Goal: Task Accomplishment & Management: Manage account settings

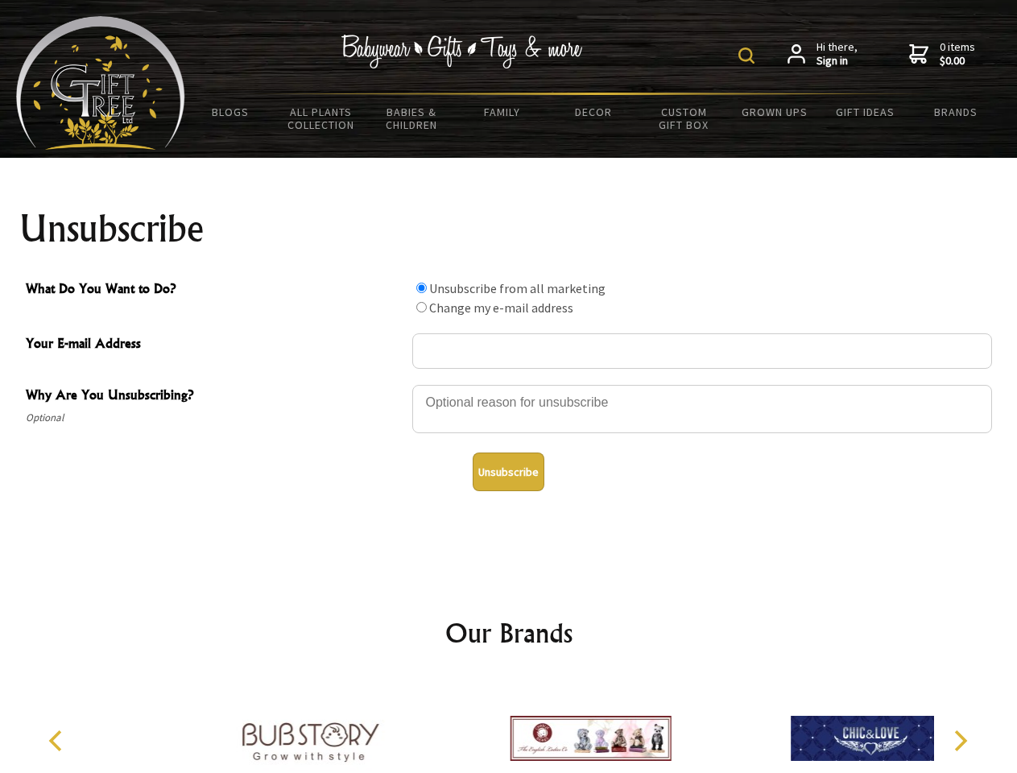
click at [749, 56] on img at bounding box center [746, 56] width 16 height 16
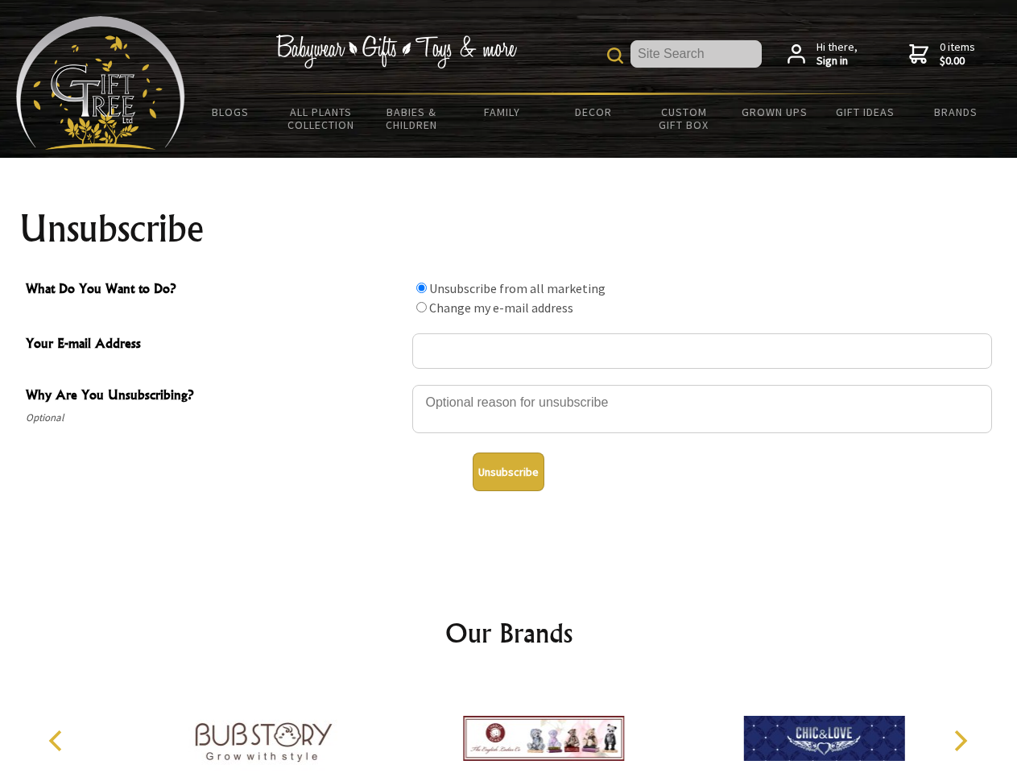
click at [509, 384] on div at bounding box center [702, 411] width 580 height 56
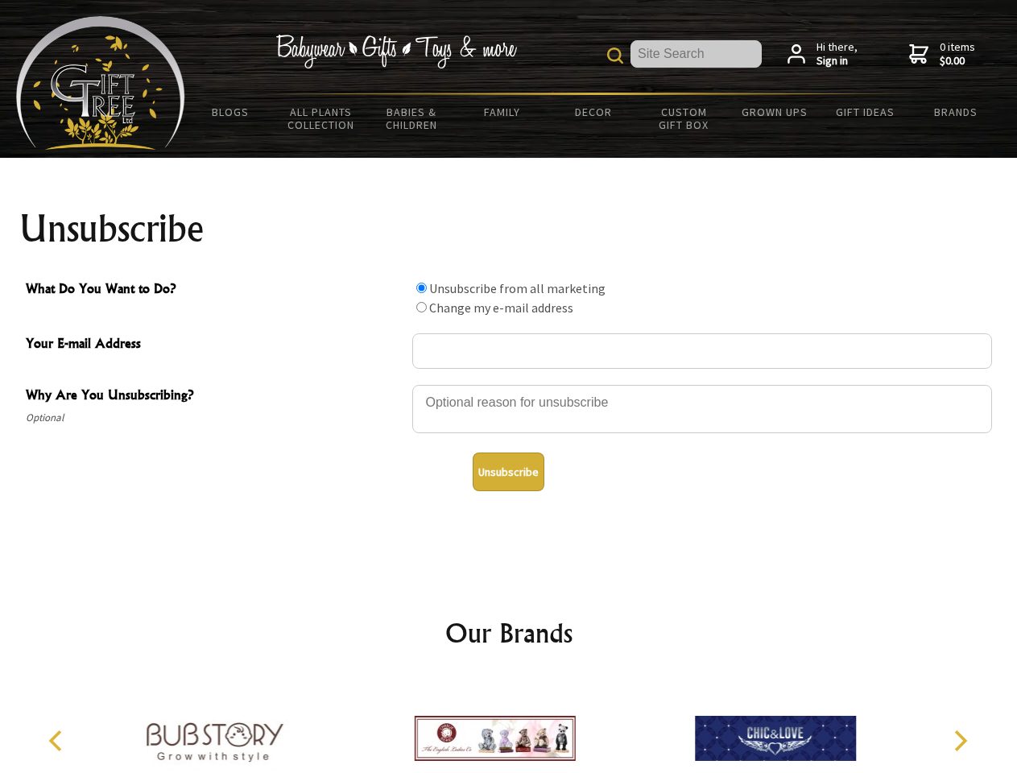
click at [421, 287] on input "What Do You Want to Do?" at bounding box center [421, 288] width 10 height 10
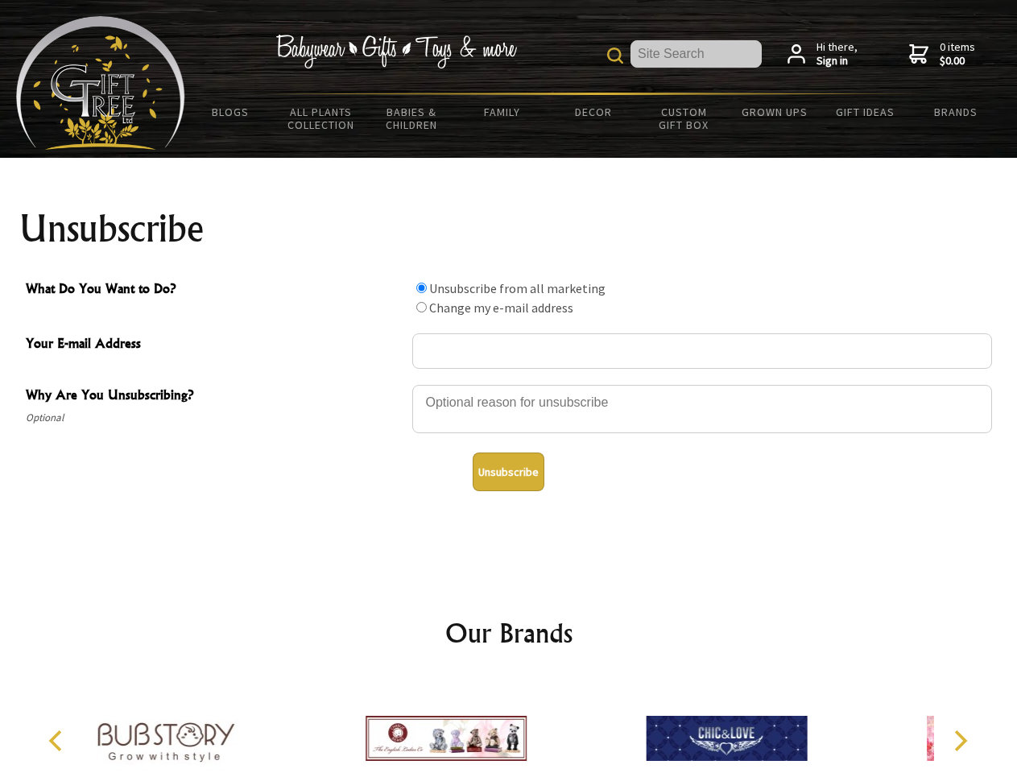
click at [421, 307] on input "What Do You Want to Do?" at bounding box center [421, 307] width 10 height 10
radio input "true"
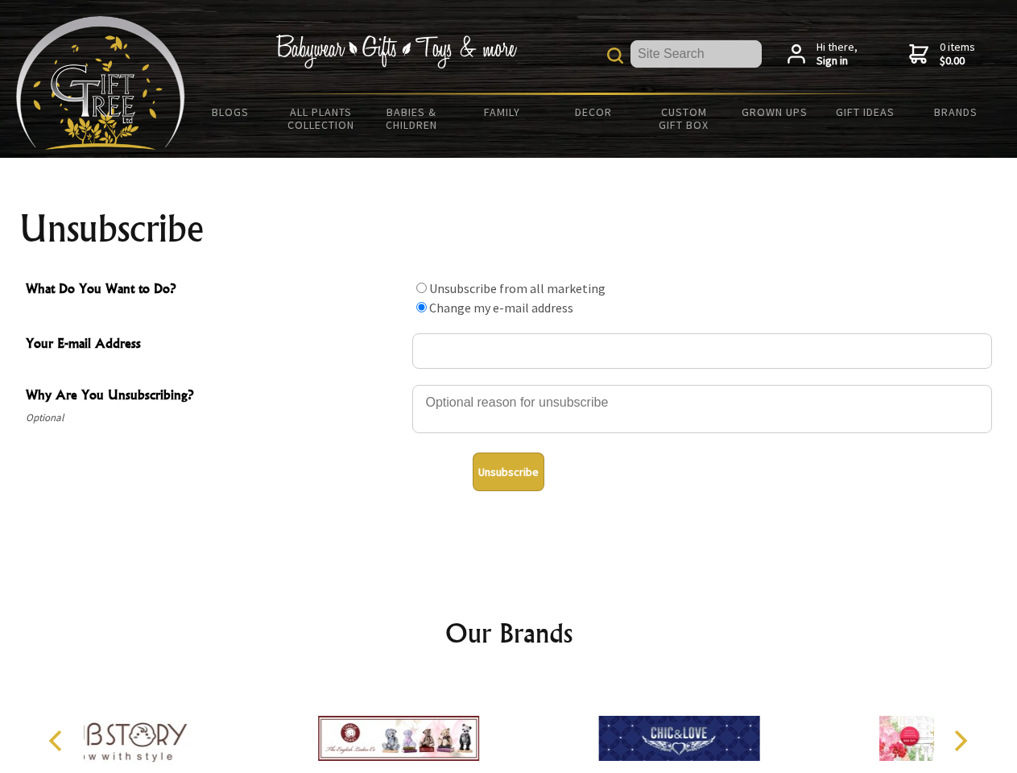
click at [508, 472] on button "Unsubscribe" at bounding box center [509, 472] width 72 height 39
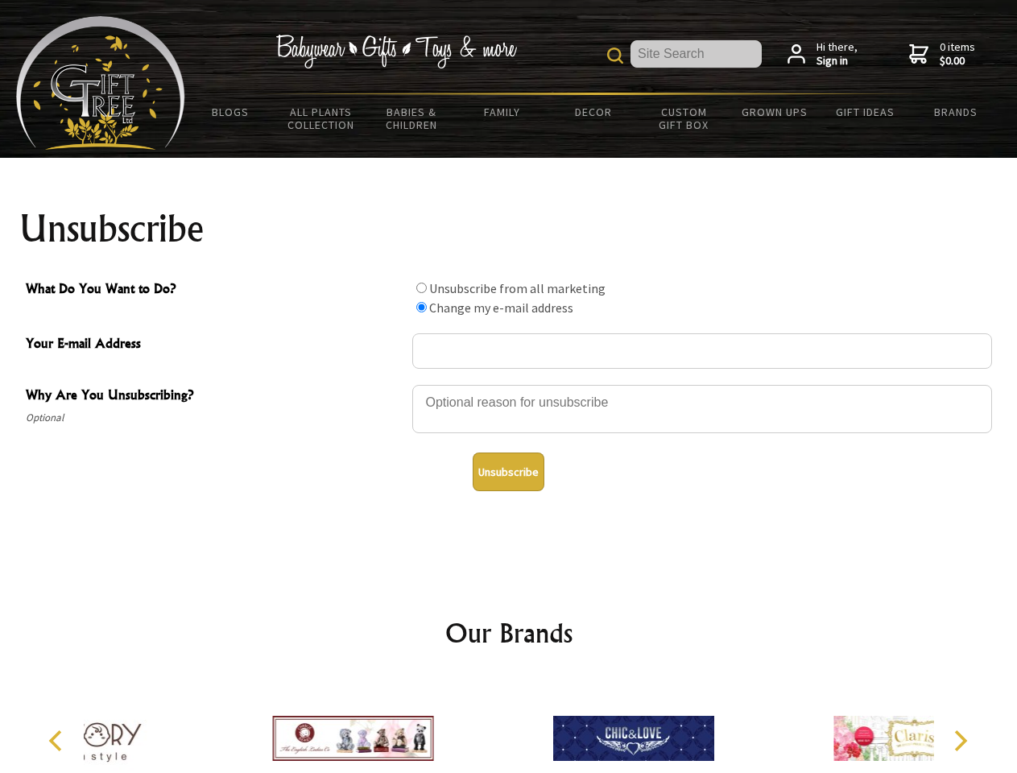
click at [58, 741] on icon "Previous" at bounding box center [57, 740] width 21 height 21
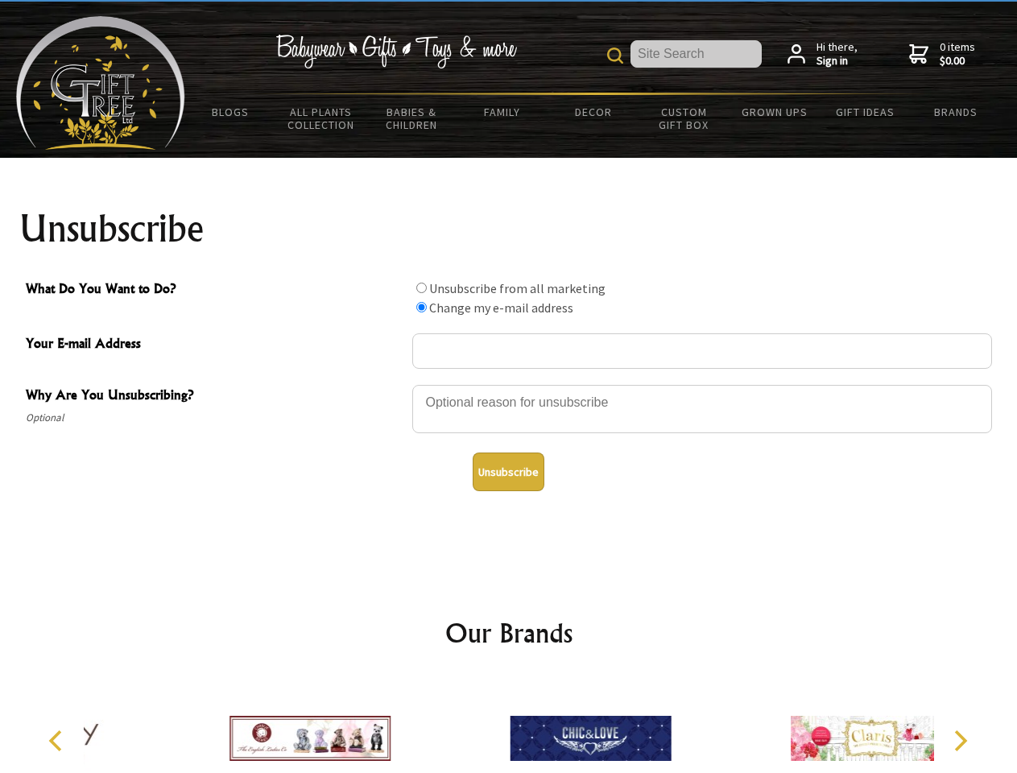
click at [960, 741] on icon "Next" at bounding box center [959, 740] width 21 height 21
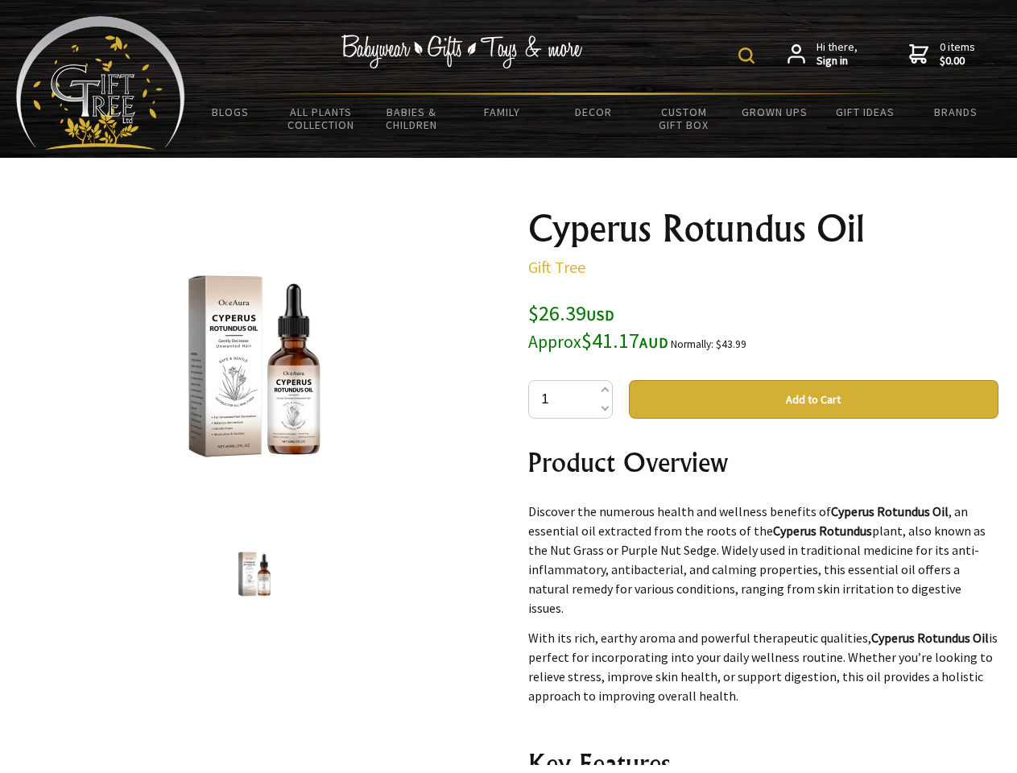
click at [749, 56] on img at bounding box center [746, 56] width 16 height 16
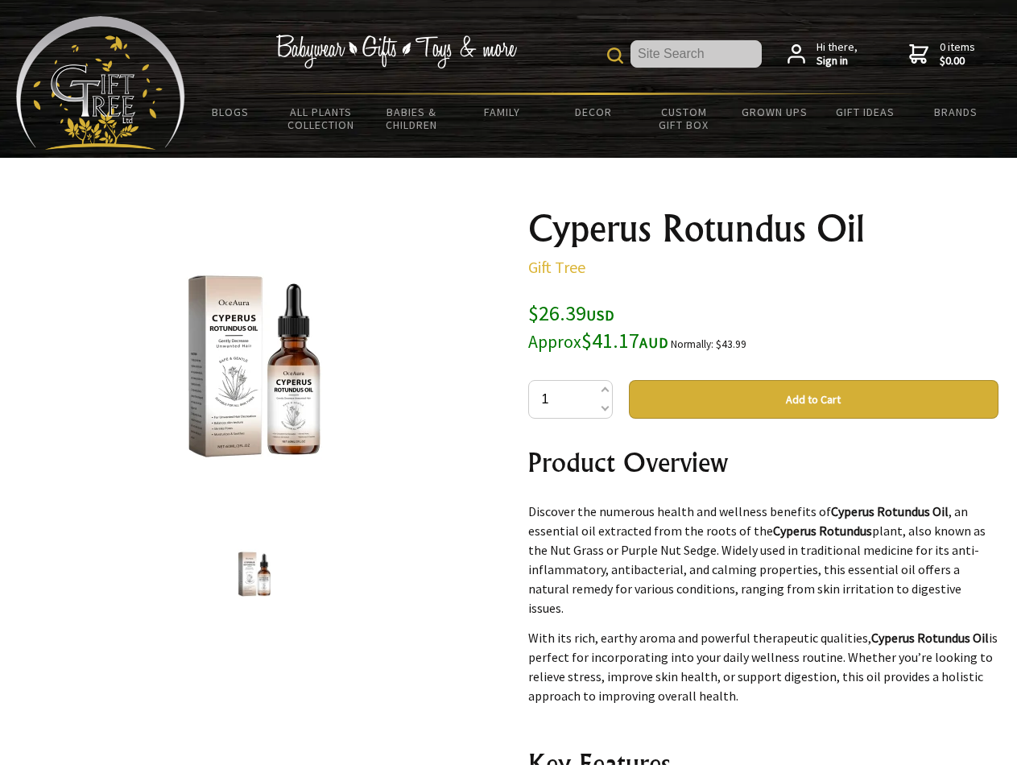
click at [254, 366] on img at bounding box center [254, 366] width 251 height 251
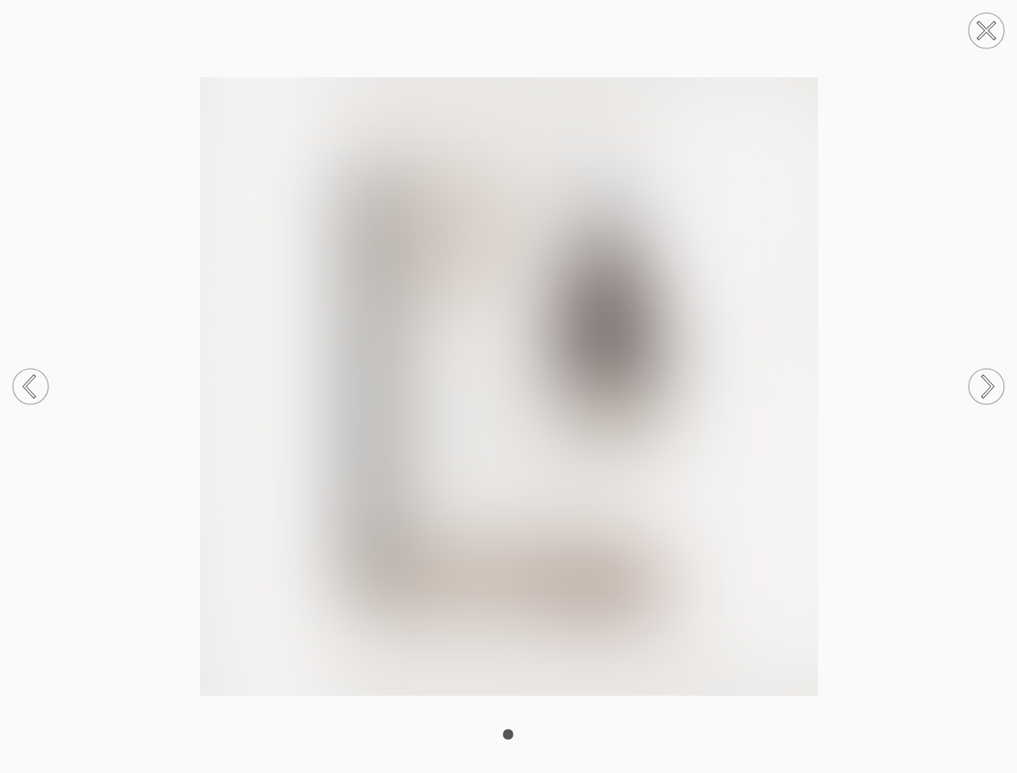
click at [813, 399] on img at bounding box center [508, 386] width 1017 height 618
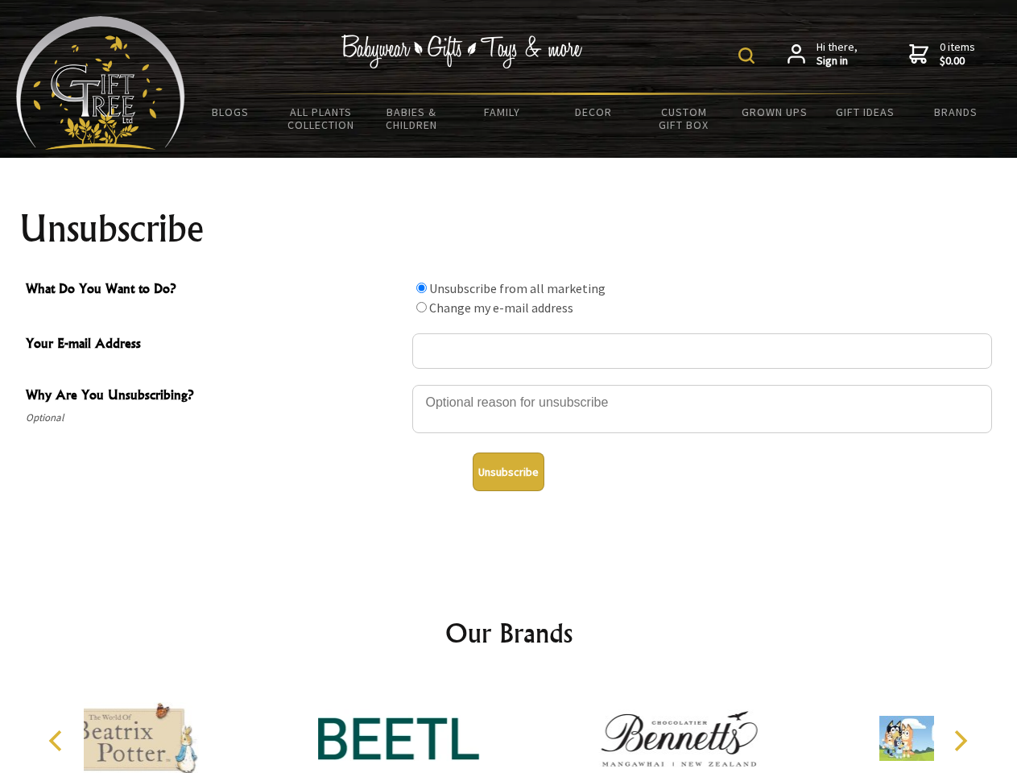
click at [749, 56] on img at bounding box center [746, 56] width 16 height 16
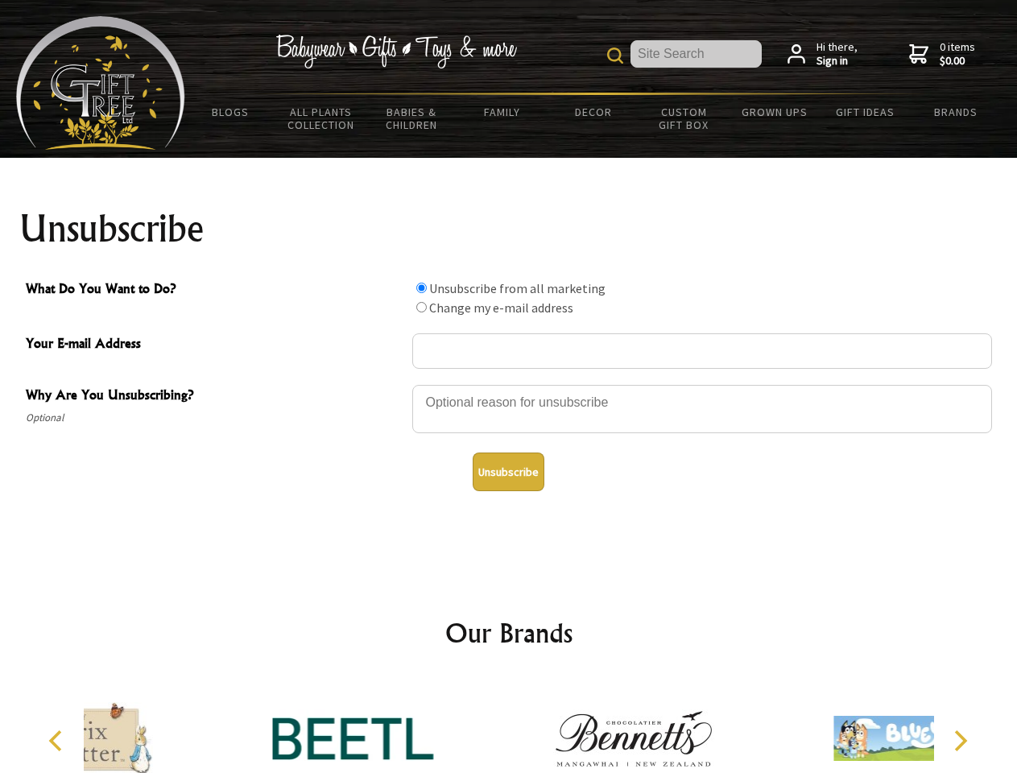
click at [509, 384] on div at bounding box center [702, 411] width 580 height 56
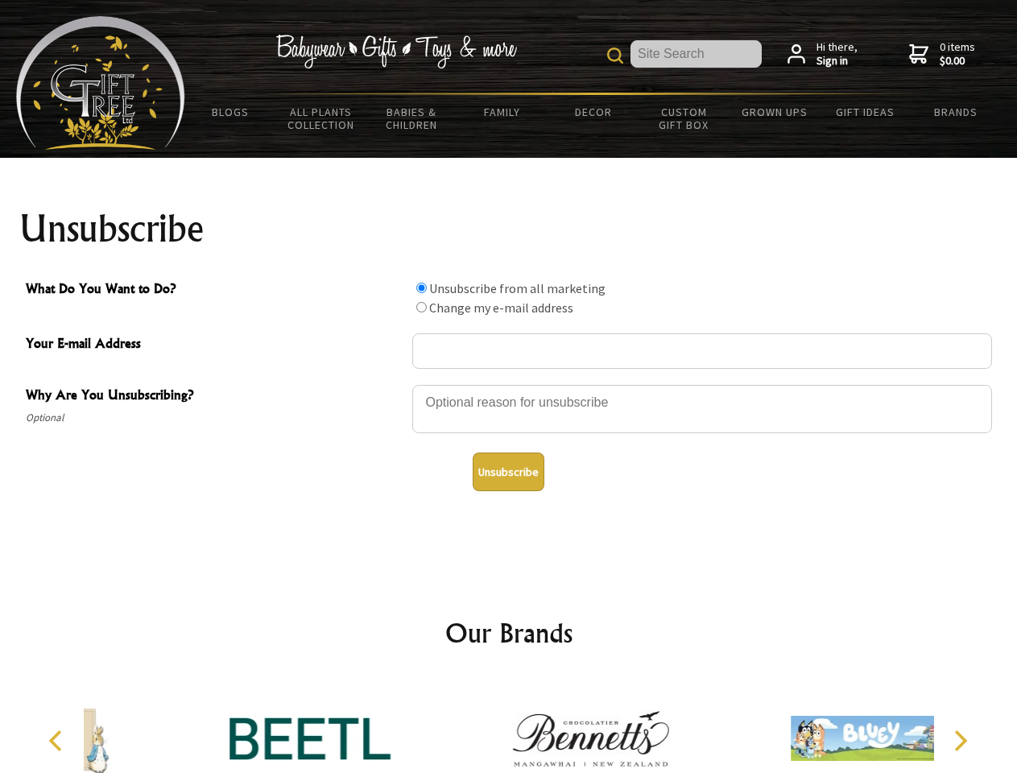
click at [421, 287] on input "What Do You Want to Do?" at bounding box center [421, 288] width 10 height 10
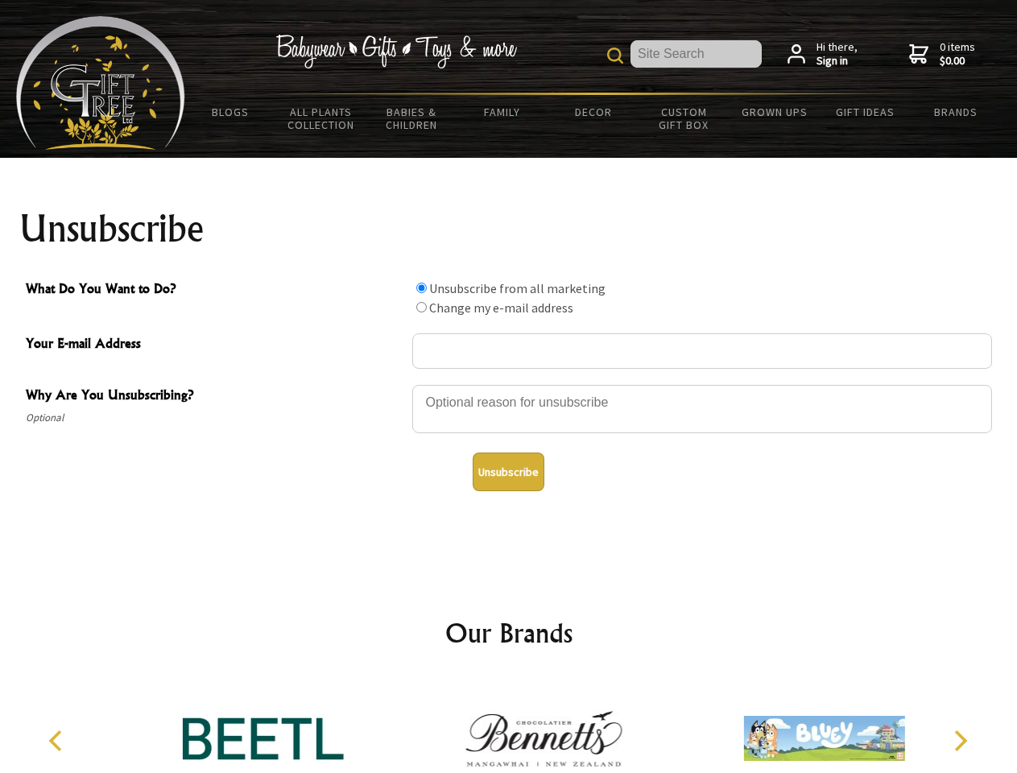
click at [421, 307] on input "What Do You Want to Do?" at bounding box center [421, 307] width 10 height 10
radio input "true"
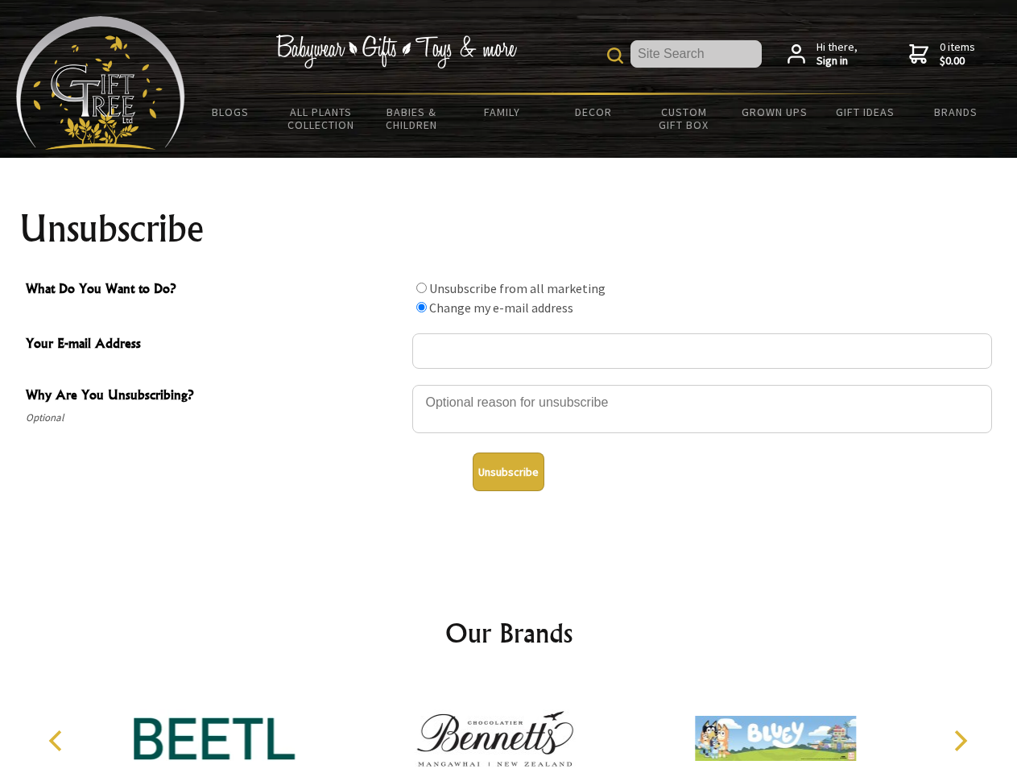
click at [508, 472] on button "Unsubscribe" at bounding box center [509, 472] width 72 height 39
click at [509, 726] on img at bounding box center [495, 738] width 161 height 121
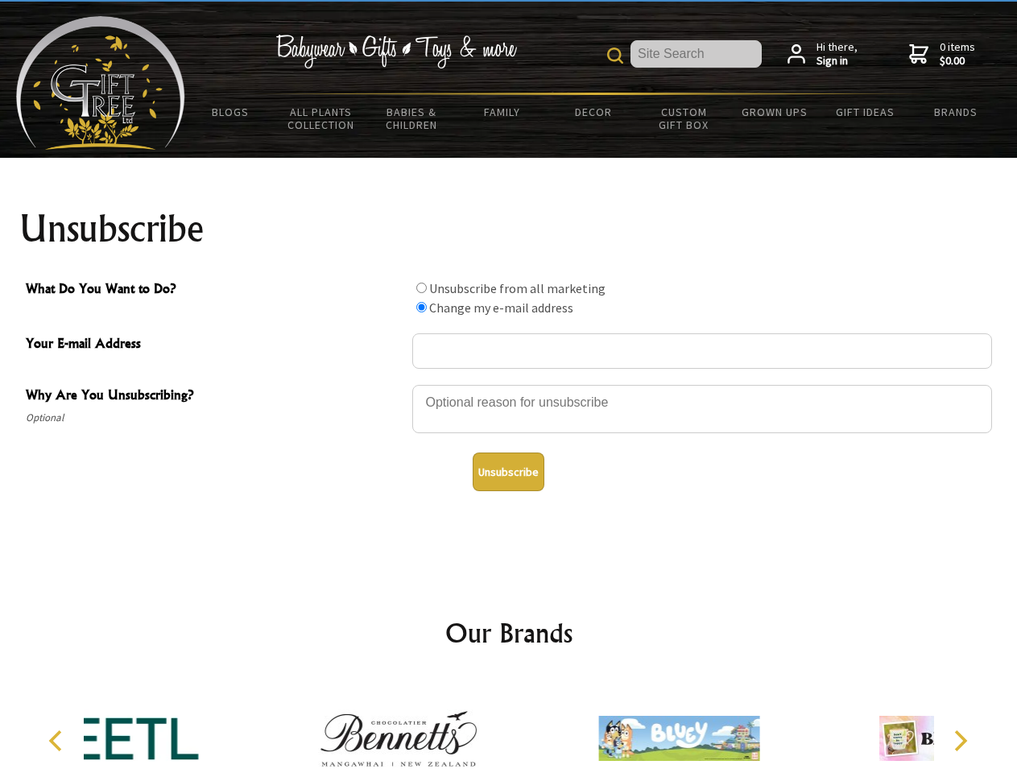
click at [58, 741] on icon "Previous" at bounding box center [57, 740] width 21 height 21
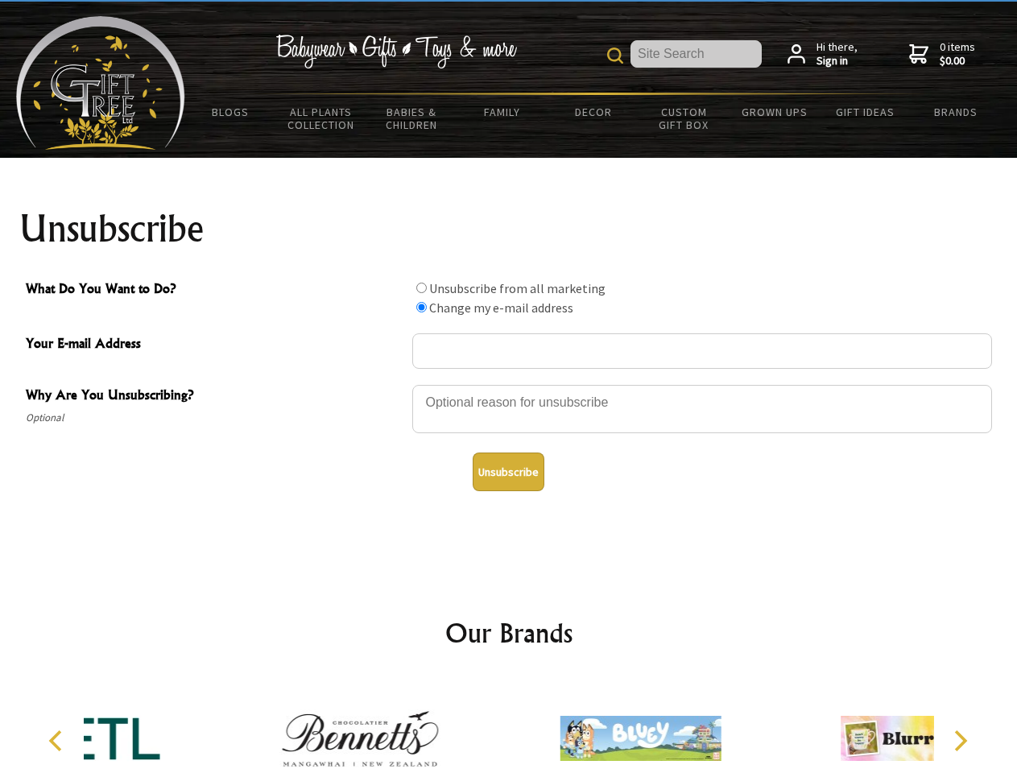
click at [960, 741] on icon "Next" at bounding box center [959, 740] width 21 height 21
